Goal: Task Accomplishment & Management: Manage account settings

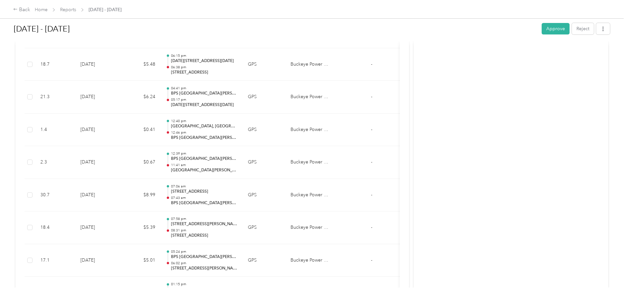
scroll to position [328, 0]
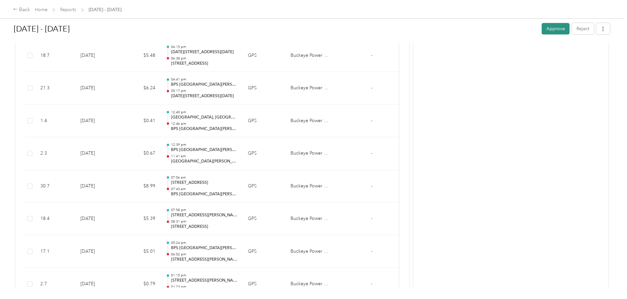
click at [542, 29] on button "Approve" at bounding box center [556, 28] width 28 height 11
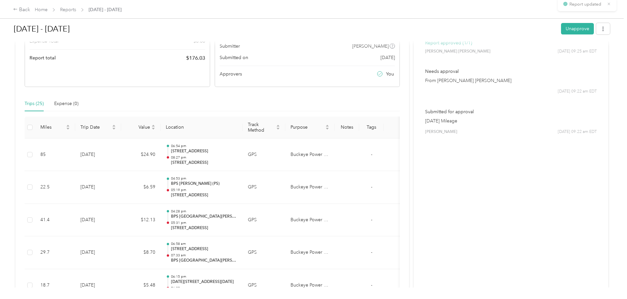
scroll to position [0, 0]
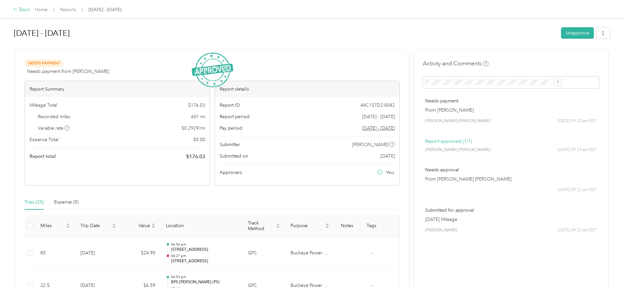
click at [30, 9] on div "Back" at bounding box center [21, 10] width 17 height 8
